Goal: Task Accomplishment & Management: Complete application form

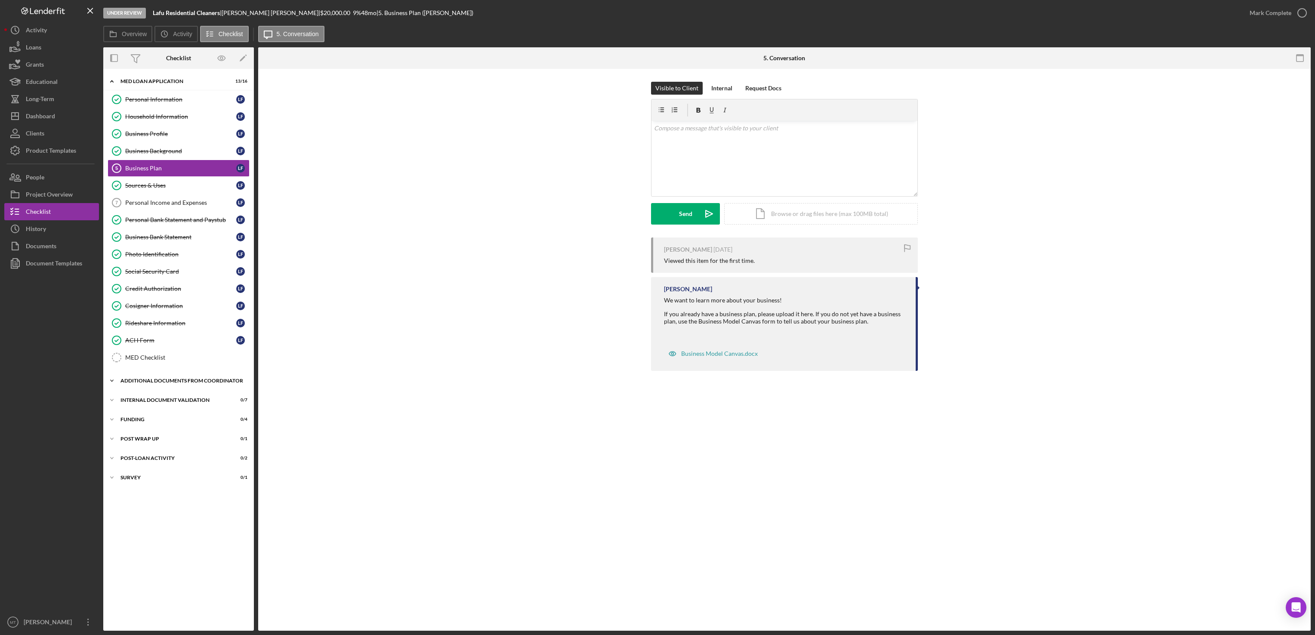
click at [176, 384] on div "Additional Documents from Coordinator" at bounding box center [182, 380] width 123 height 5
click at [139, 384] on div "Additional Documents from Coordinator" at bounding box center [182, 380] width 123 height 5
click at [55, 119] on div "Dashboard" at bounding box center [40, 117] width 29 height 19
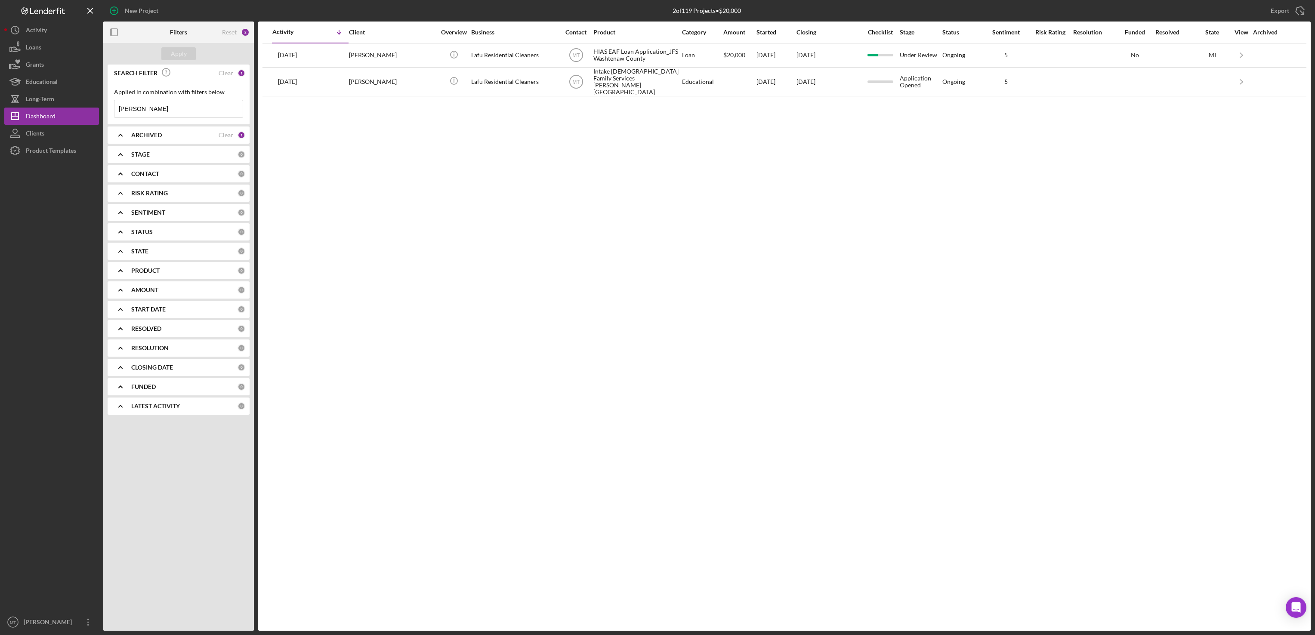
drag, startPoint x: 147, startPoint y: 112, endPoint x: 105, endPoint y: 110, distance: 42.2
click at [105, 110] on div "SEARCH FILTER Clear 1 Applied in combination with filters below [PERSON_NAME] I…" at bounding box center [178, 243] width 151 height 357
type input "[PERSON_NAME]"
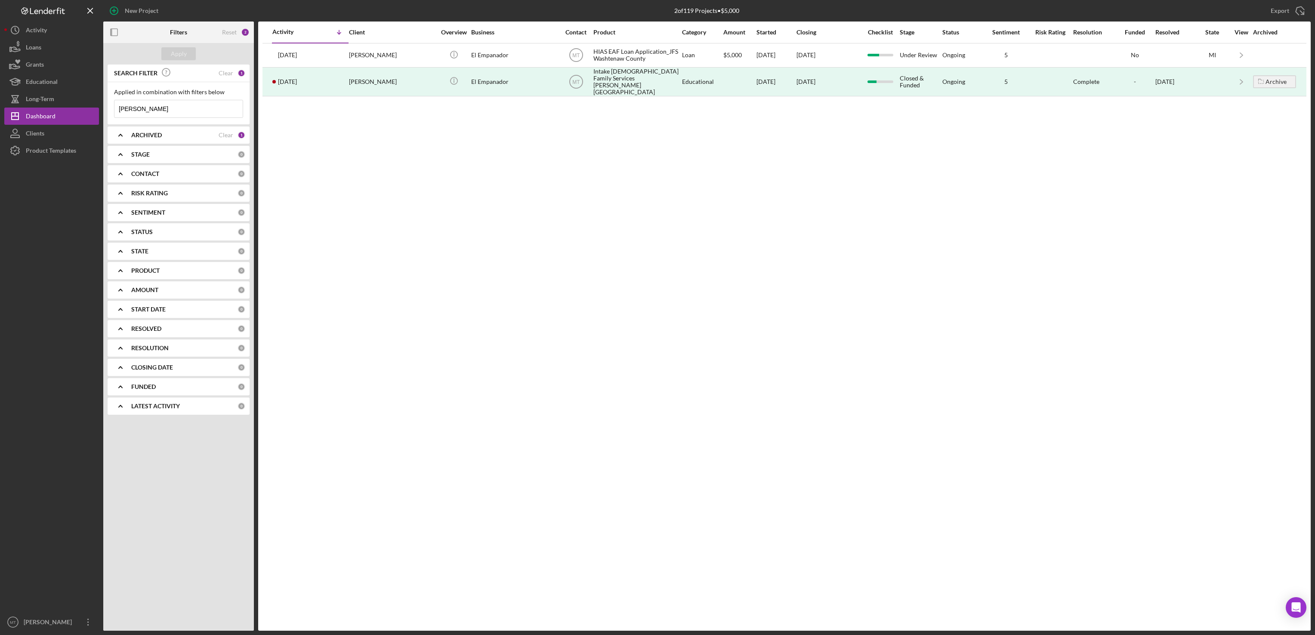
click at [183, 165] on div "SEARCH FILTER Clear 1 Applied in combination with filters below [PERSON_NAME] I…" at bounding box center [178, 243] width 151 height 357
click at [161, 108] on input "[PERSON_NAME]" at bounding box center [178, 108] width 128 height 17
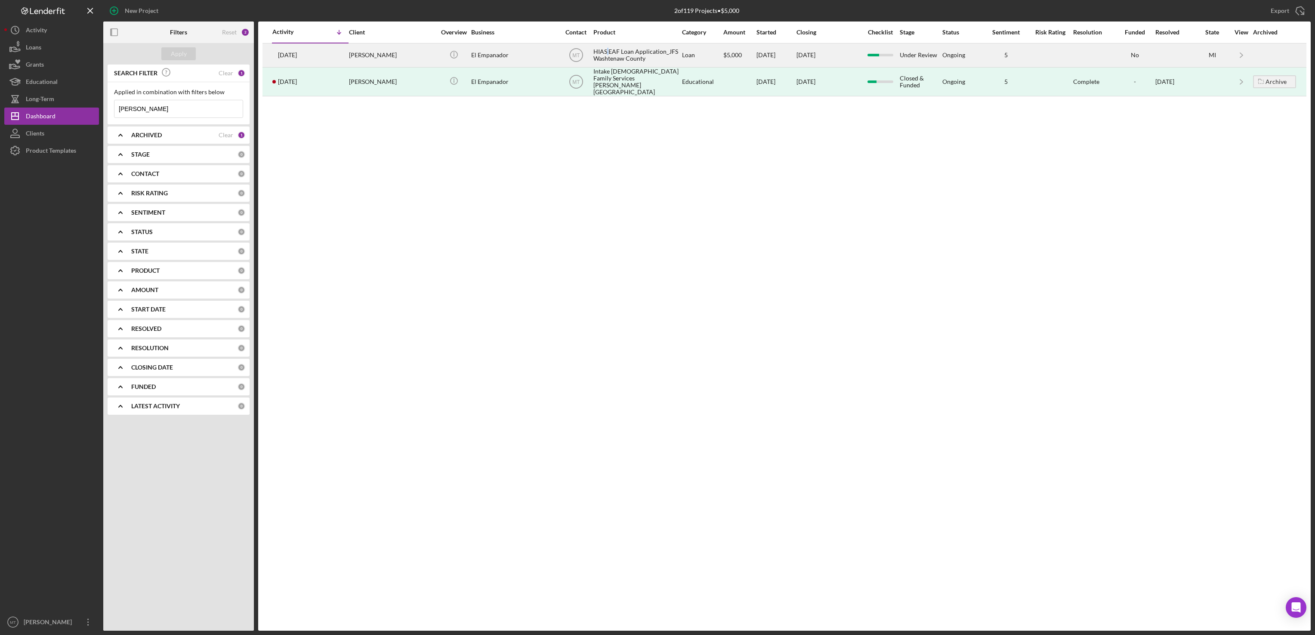
drag, startPoint x: 616, startPoint y: 53, endPoint x: 608, endPoint y: 53, distance: 8.7
click at [608, 53] on div "HIAS EAF Loan Application_JFS Washtenaw County" at bounding box center [637, 55] width 86 height 23
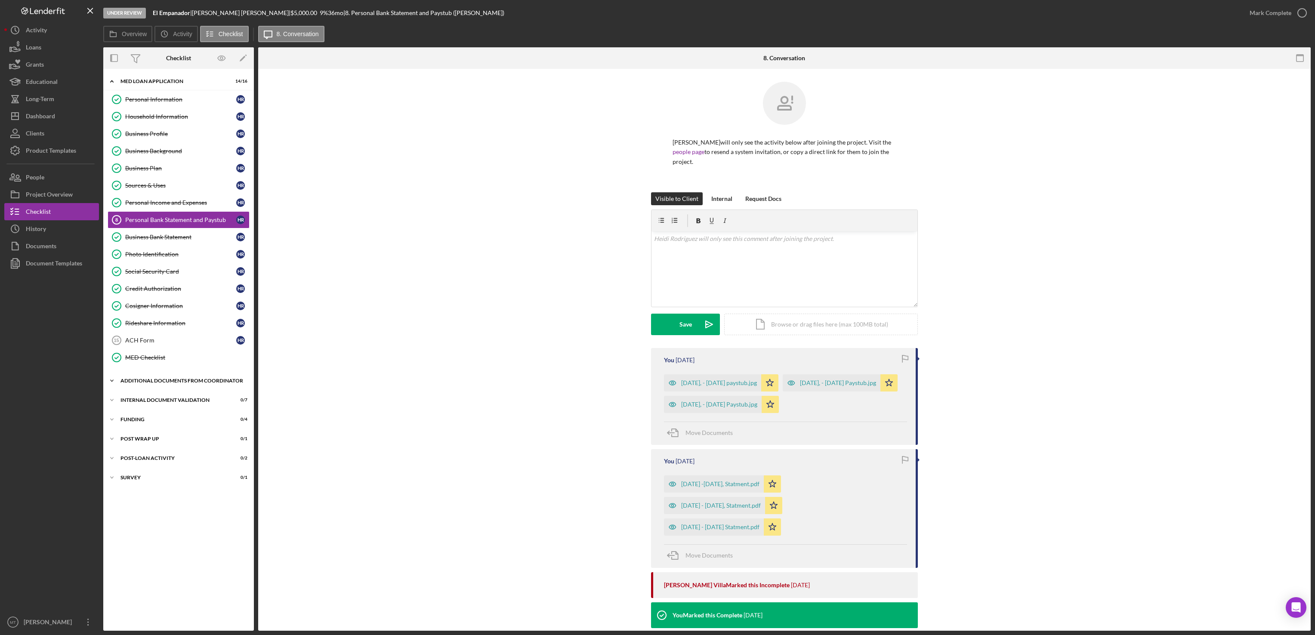
click at [152, 384] on div "Icon/Expander Additional Documents from Coordinator 1 / 2" at bounding box center [178, 380] width 151 height 17
click at [167, 402] on div "Additional Documentation (from PC)" at bounding box center [187, 399] width 124 height 7
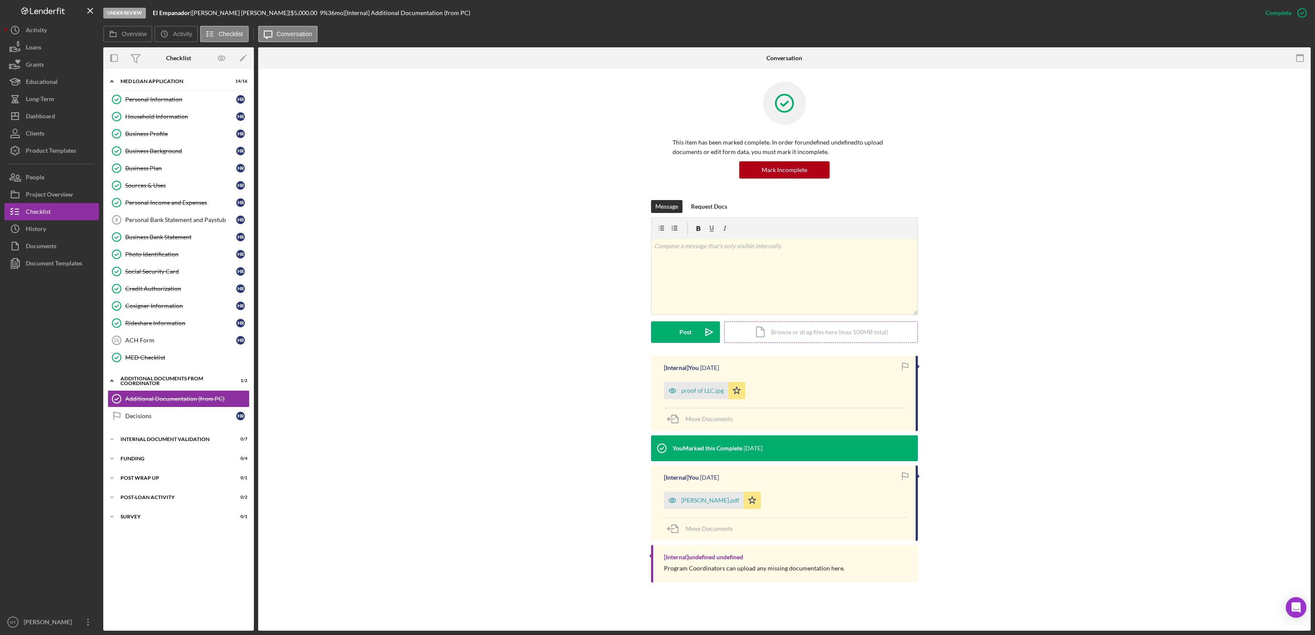
click at [783, 329] on div "Icon/Document Browse or drag files here (max 100MB total) Tap to choose files o…" at bounding box center [821, 333] width 194 height 22
click at [688, 337] on div "Upload" at bounding box center [685, 333] width 19 height 22
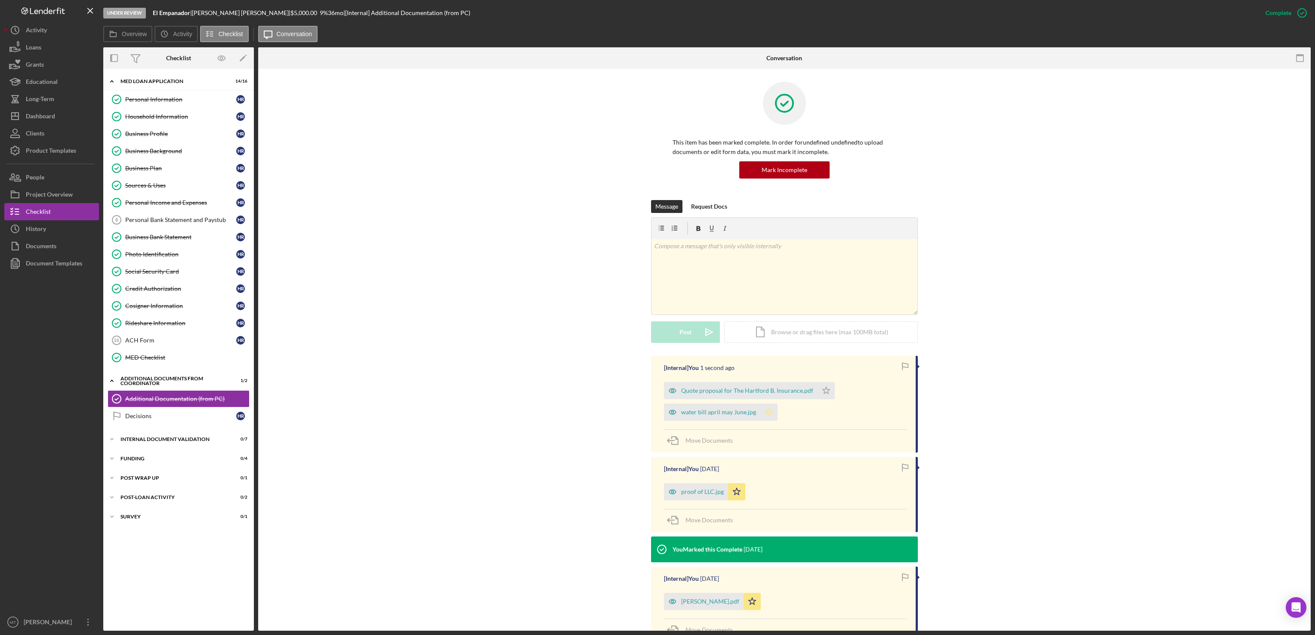
click at [762, 413] on icon "Icon/Star" at bounding box center [769, 412] width 17 height 17
click at [824, 390] on icon "Icon/Star" at bounding box center [826, 390] width 17 height 17
click at [810, 333] on div "Icon/Document Browse or drag files here (max 100MB total) Tap to choose files o…" at bounding box center [821, 333] width 194 height 22
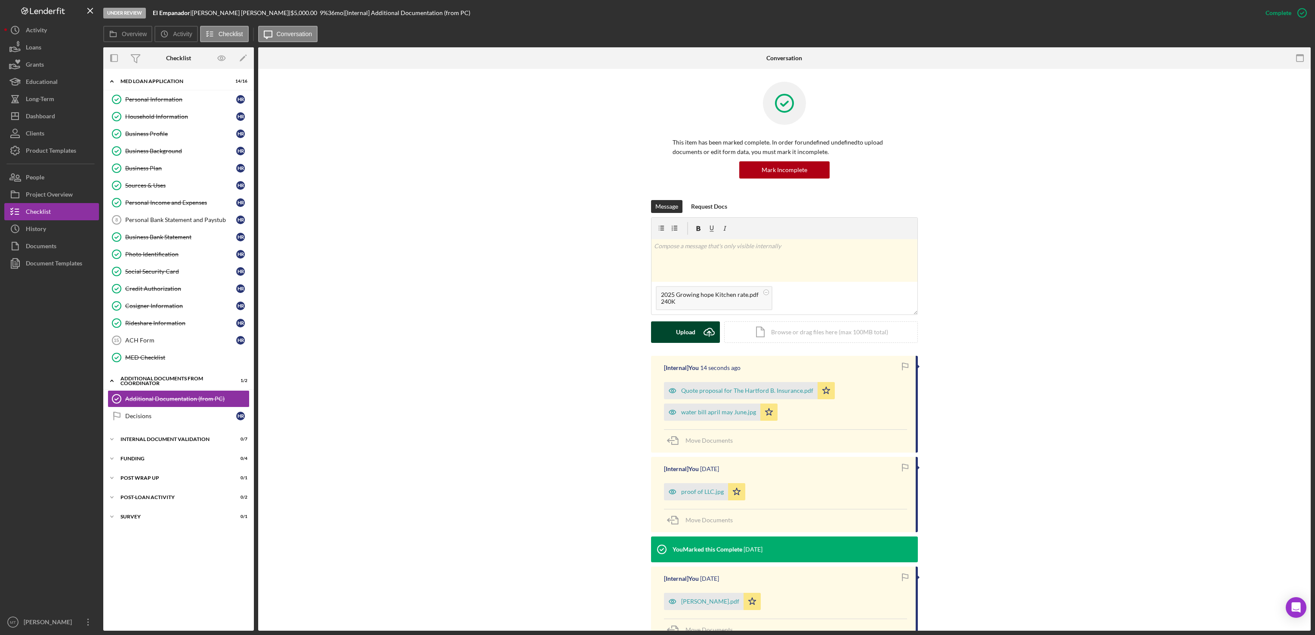
click at [683, 325] on div "Upload" at bounding box center [685, 333] width 19 height 22
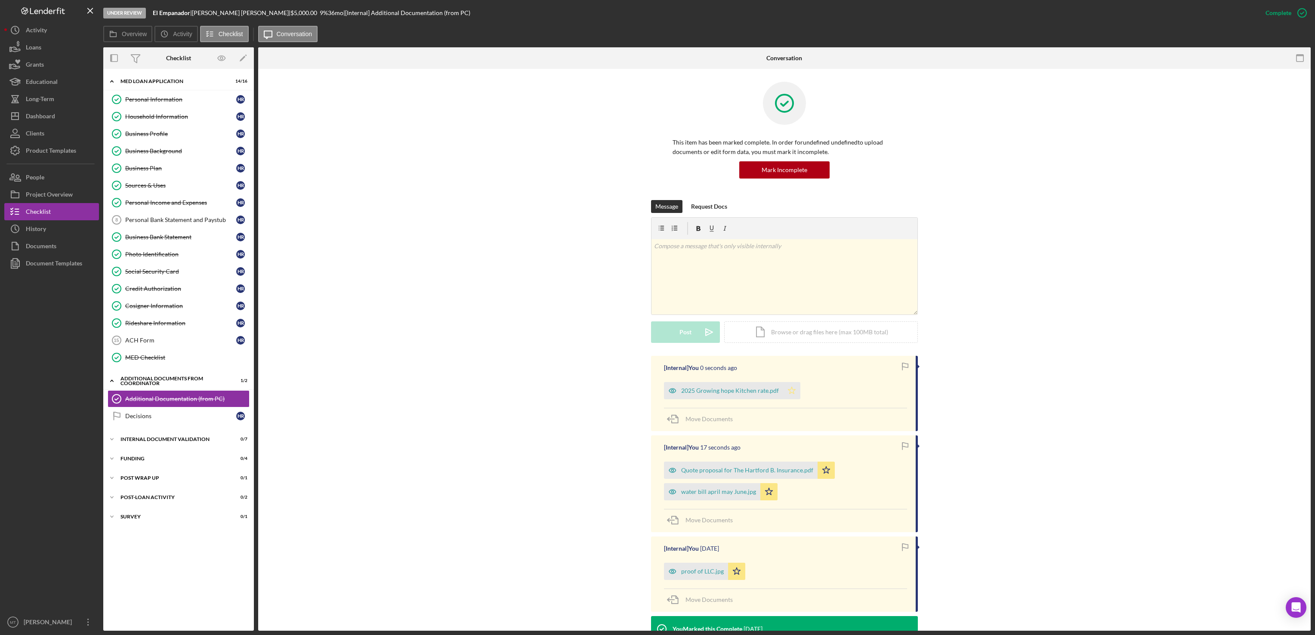
click at [790, 394] on polygon "button" at bounding box center [792, 390] width 7 height 7
click at [618, 227] on div "Message Request Docs v Color teal Color pink Remove color Add row above Add row…" at bounding box center [784, 278] width 1027 height 156
click at [191, 222] on div "Personal Bank Statement and Paystub" at bounding box center [180, 219] width 111 height 7
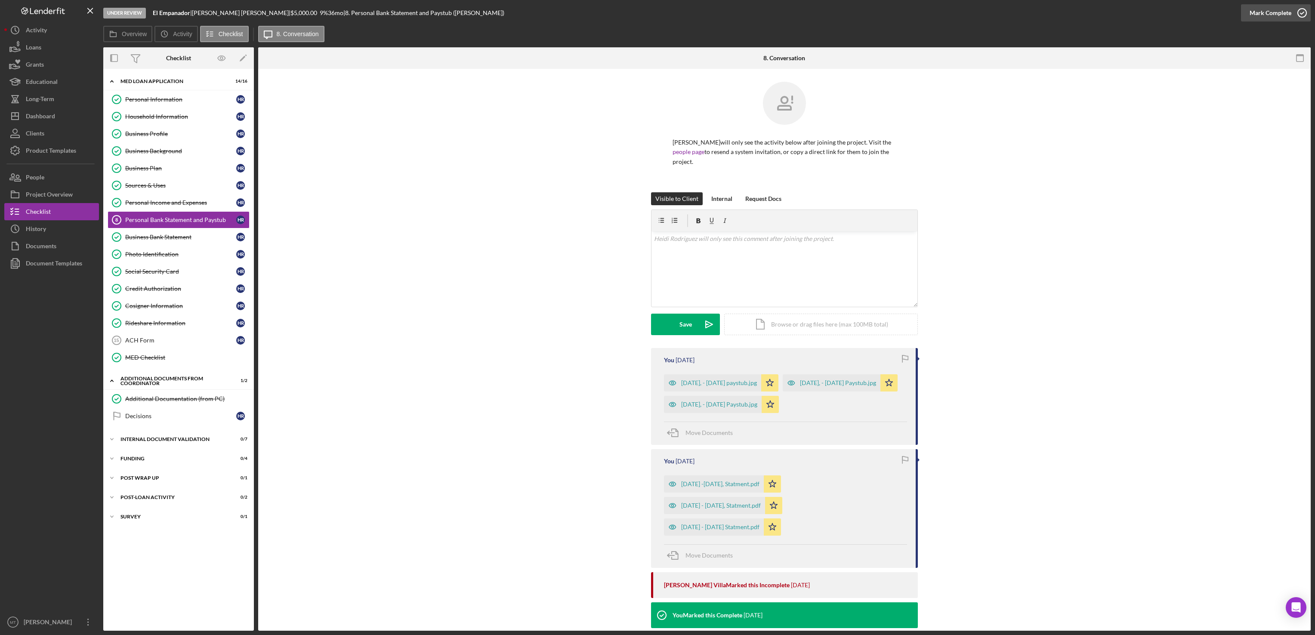
click at [1271, 9] on div "Mark Complete" at bounding box center [1271, 12] width 42 height 17
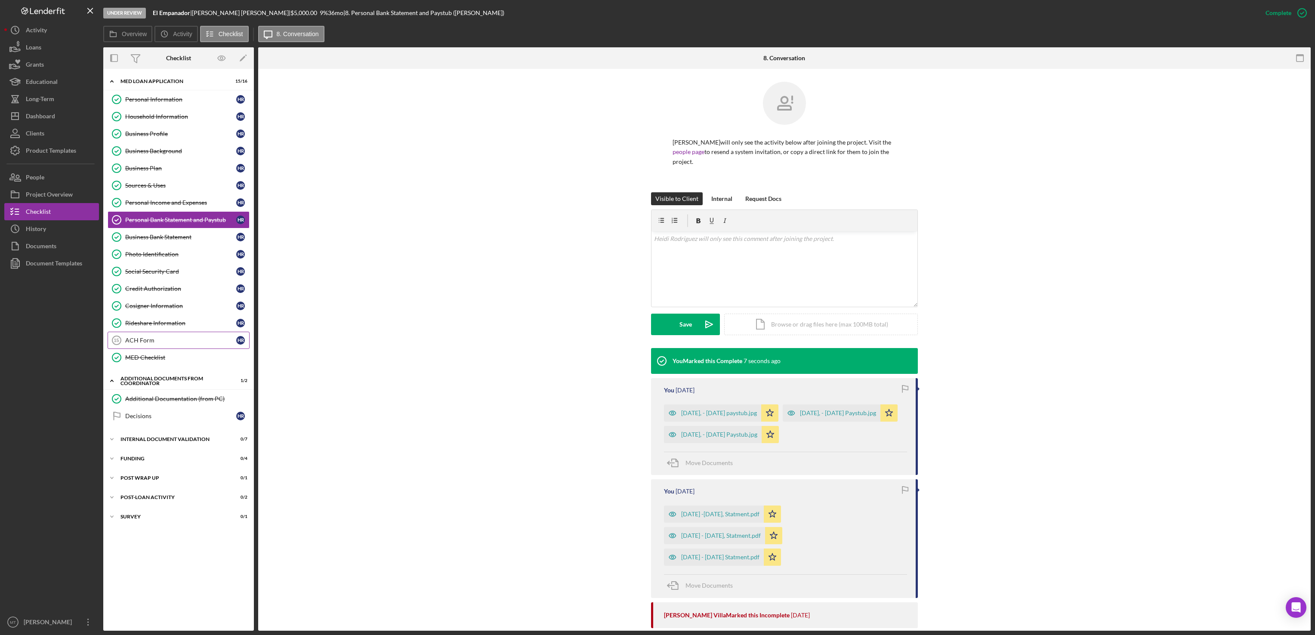
click at [184, 344] on div "ACH Form" at bounding box center [180, 340] width 111 height 7
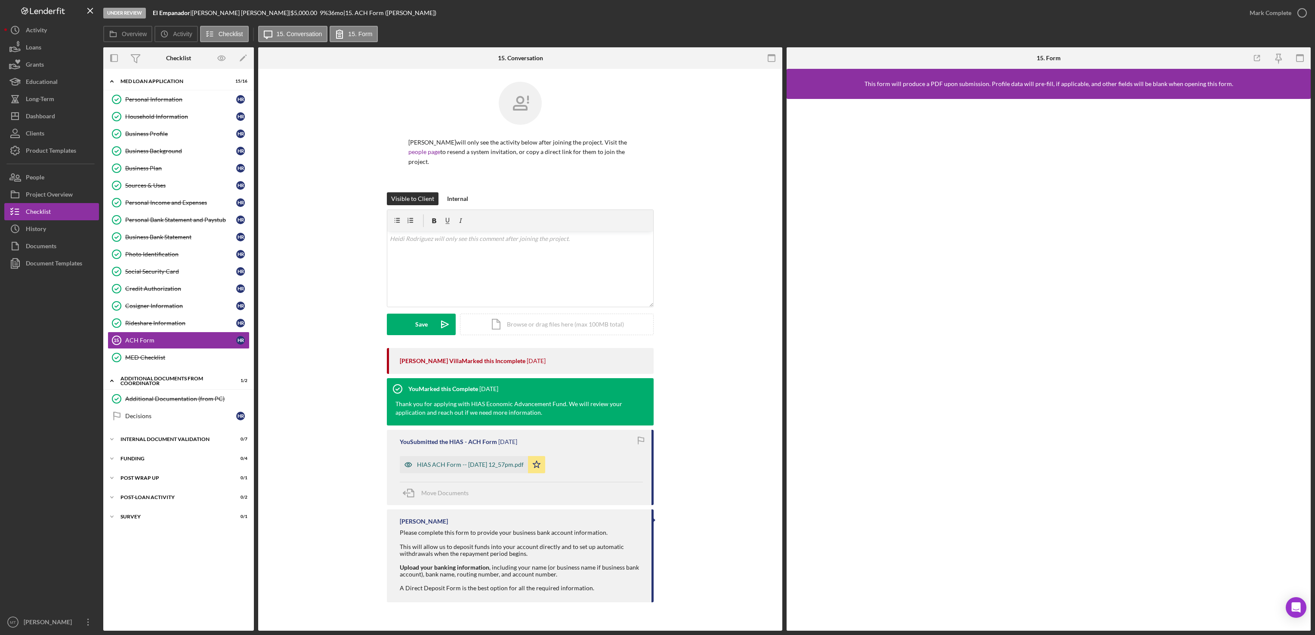
click at [463, 467] on div "HIAS ACH Form -- [DATE] 12_57pm.pdf" at bounding box center [470, 464] width 107 height 7
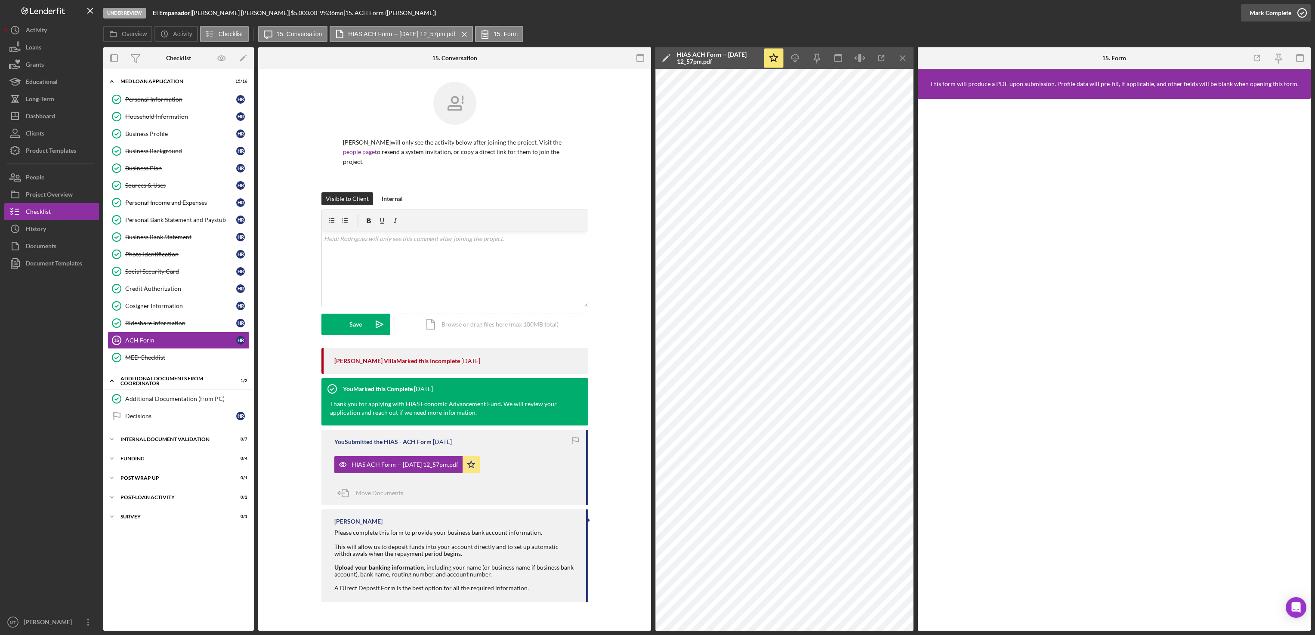
click at [1259, 12] on div "Mark Complete" at bounding box center [1271, 12] width 42 height 17
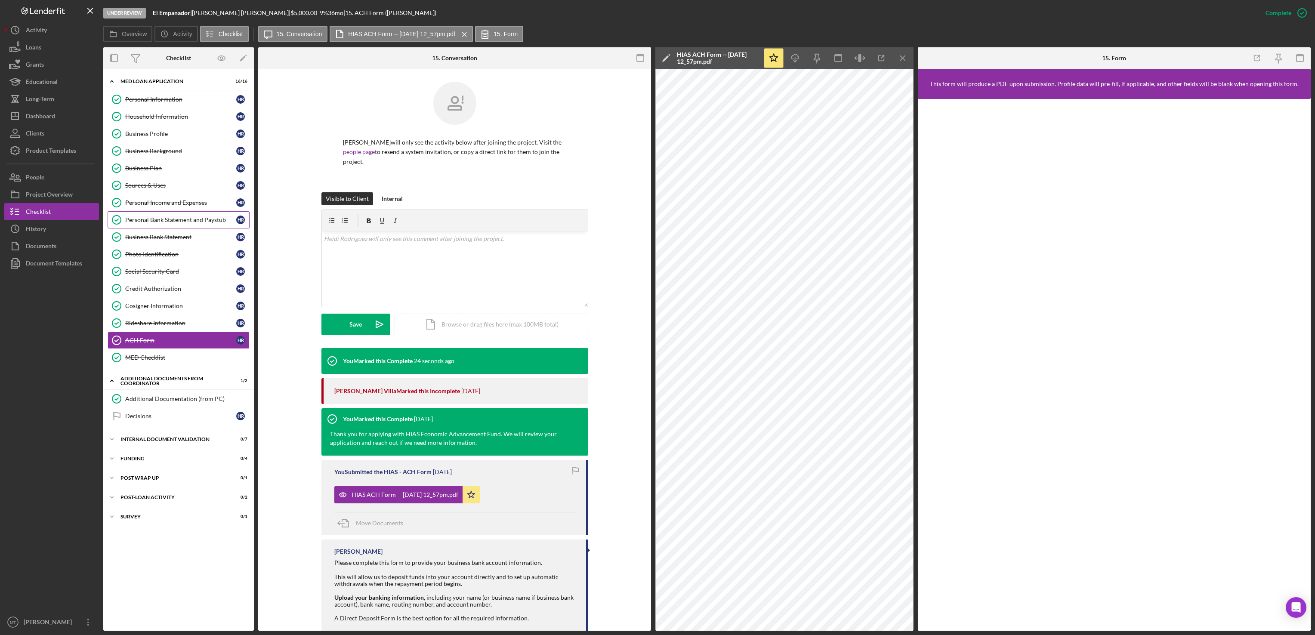
click at [177, 223] on div "Personal Bank Statement and Paystub" at bounding box center [180, 219] width 111 height 7
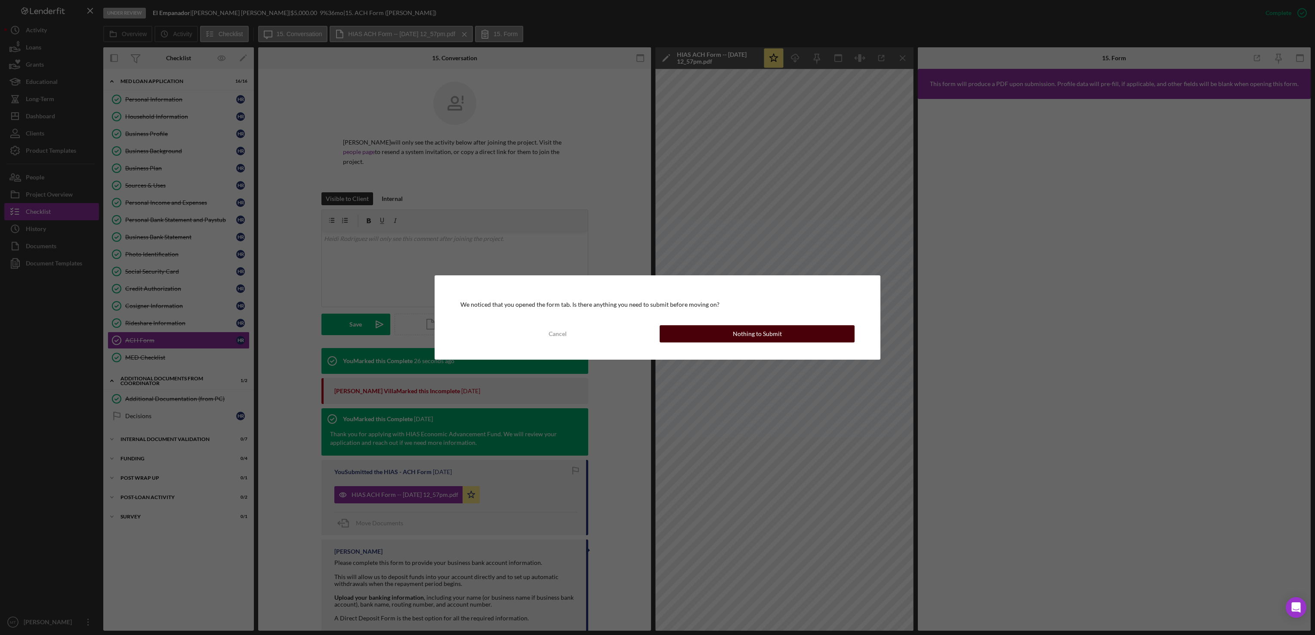
click at [682, 330] on button "Nothing to Submit" at bounding box center [757, 333] width 195 height 17
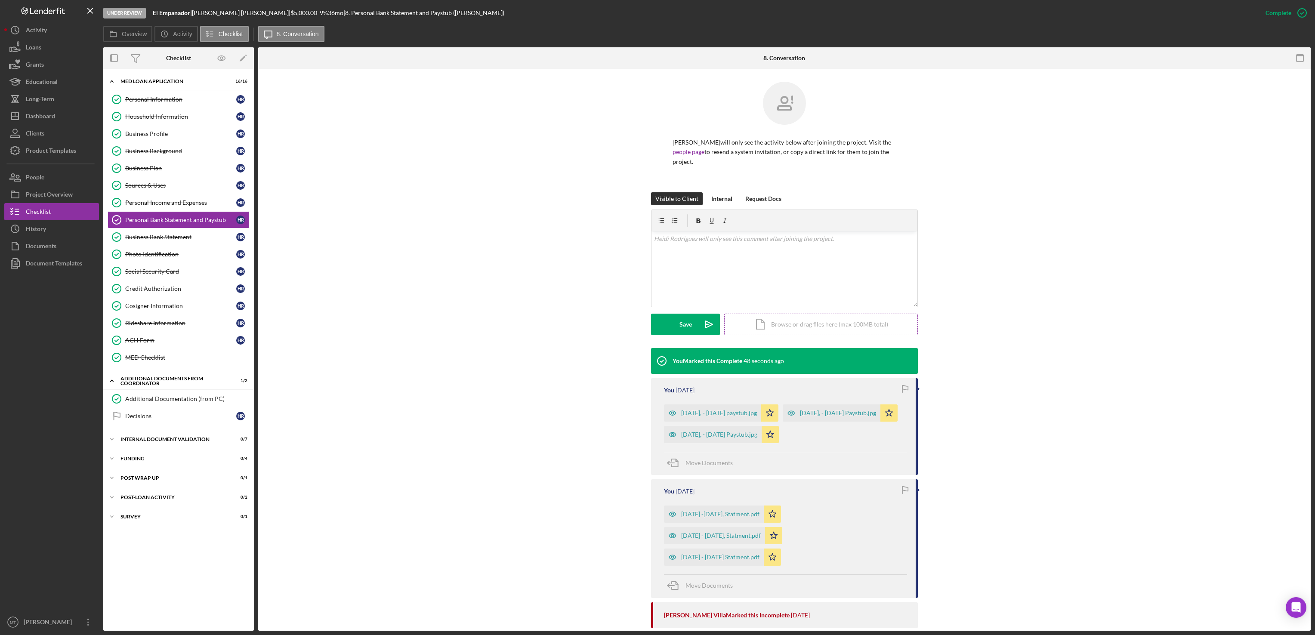
click at [789, 324] on div "Icon/Document Browse or drag files here (max 100MB total) Tap to choose files o…" at bounding box center [821, 325] width 194 height 22
click at [689, 326] on div "Upload" at bounding box center [685, 325] width 19 height 22
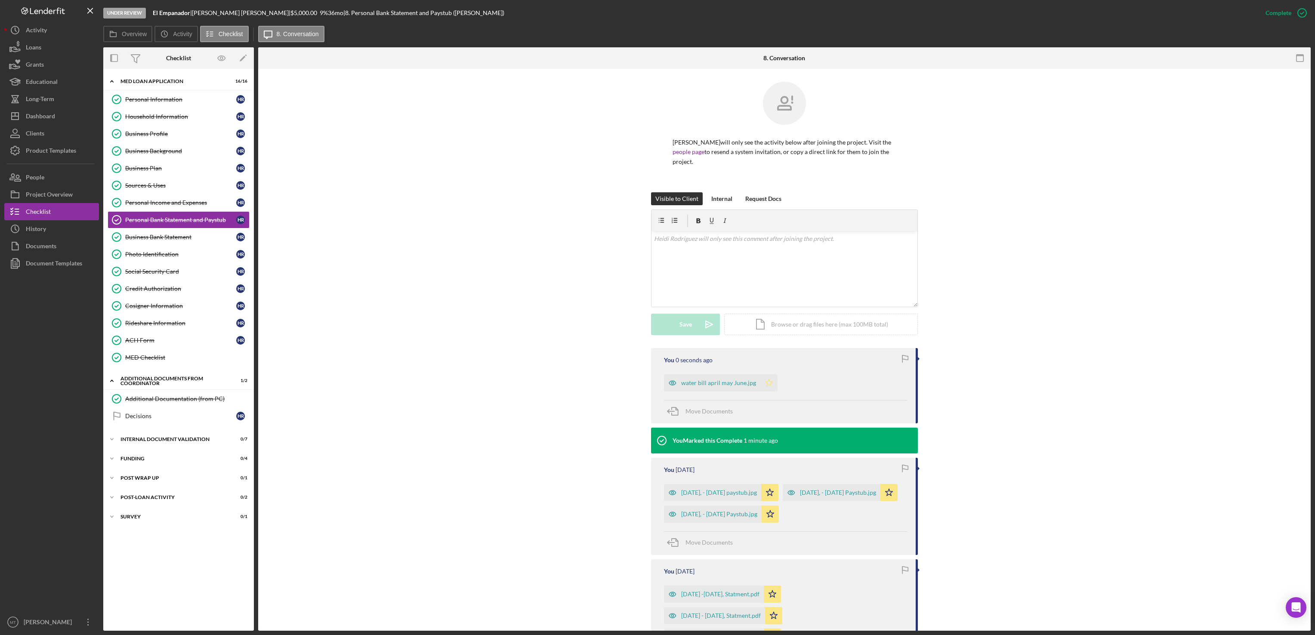
click at [771, 380] on icon "Icon/Star" at bounding box center [769, 382] width 17 height 17
